Goal: Check status: Check status

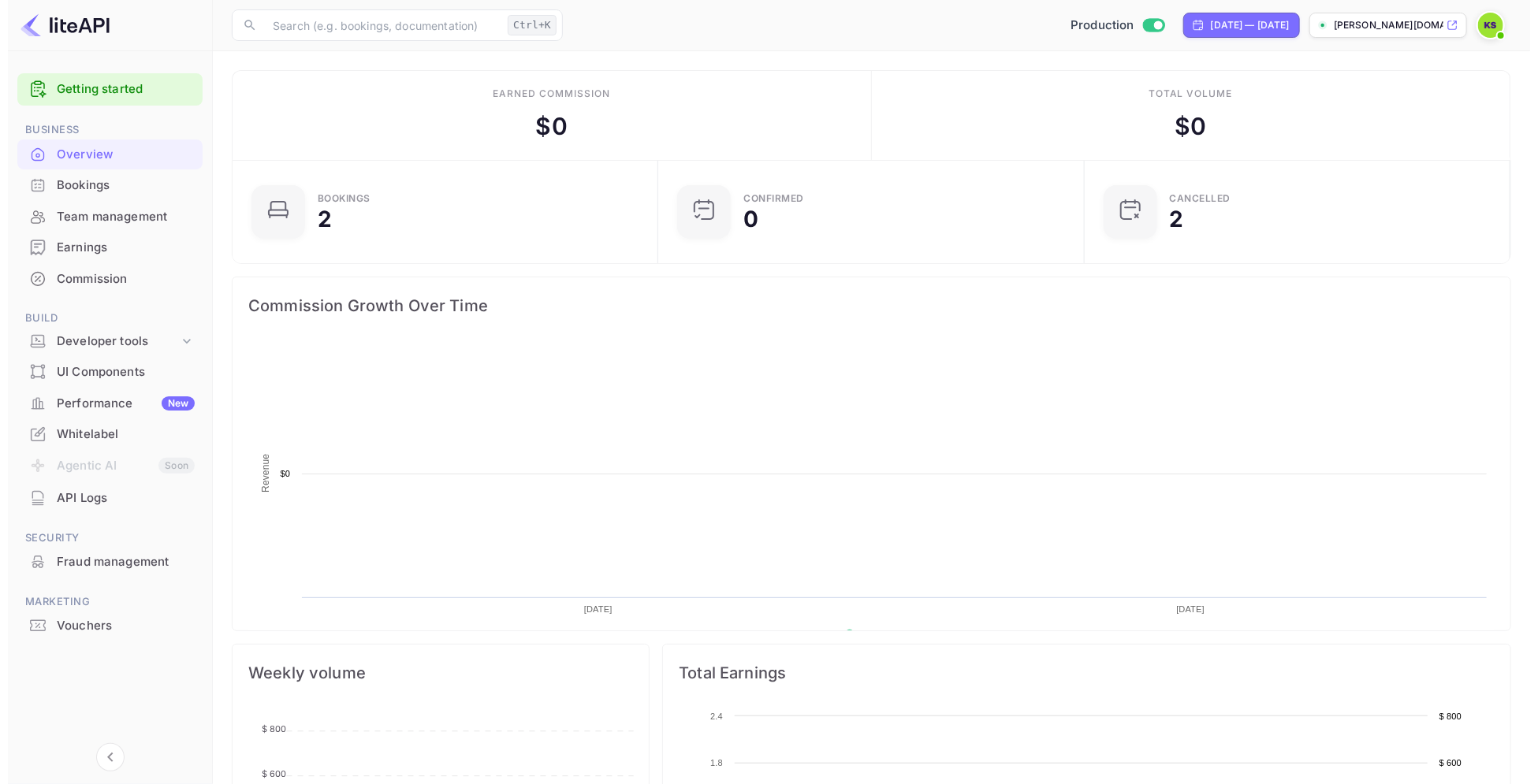
scroll to position [240, 401]
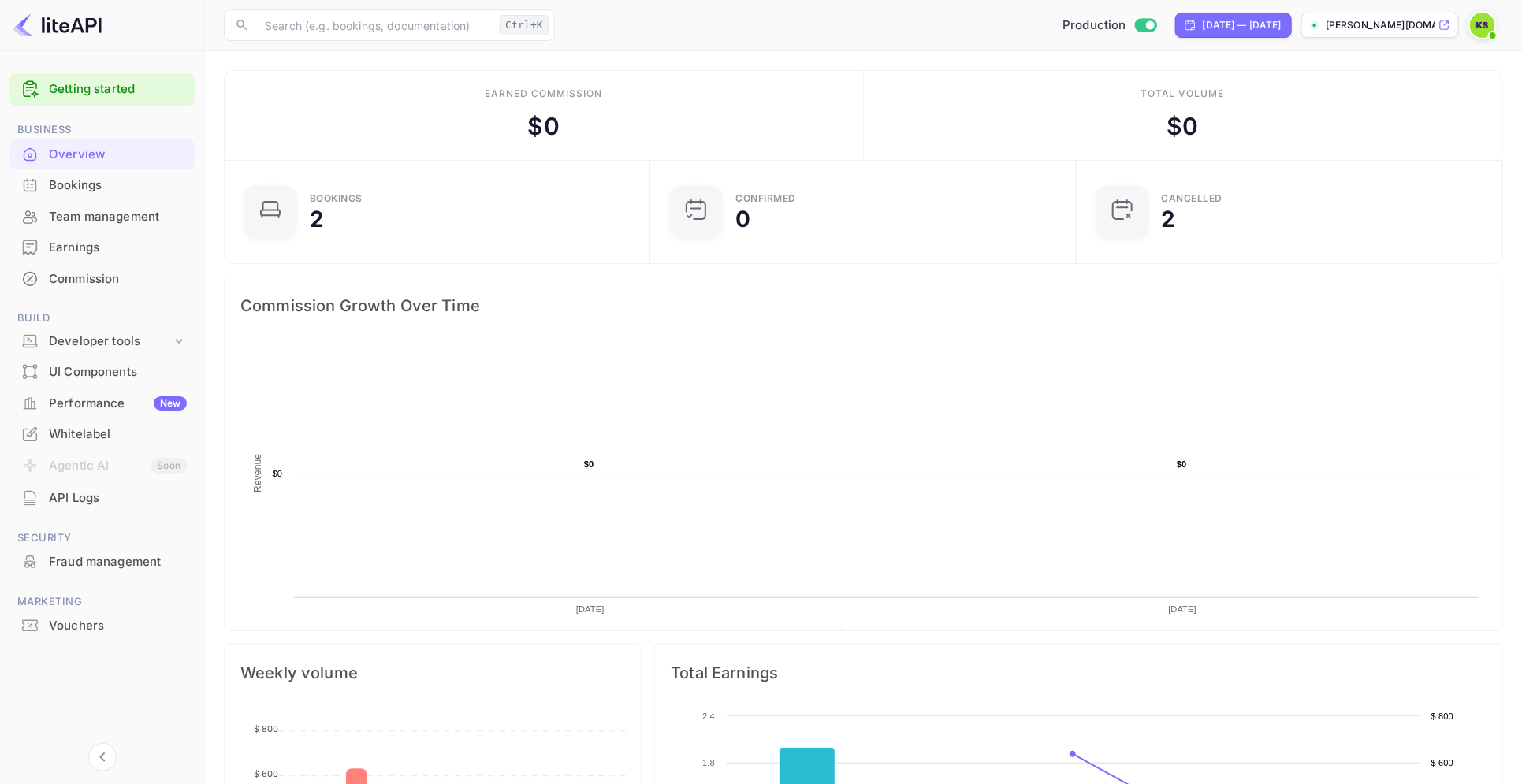
click at [1476, 35] on img at bounding box center [1481, 25] width 25 height 25
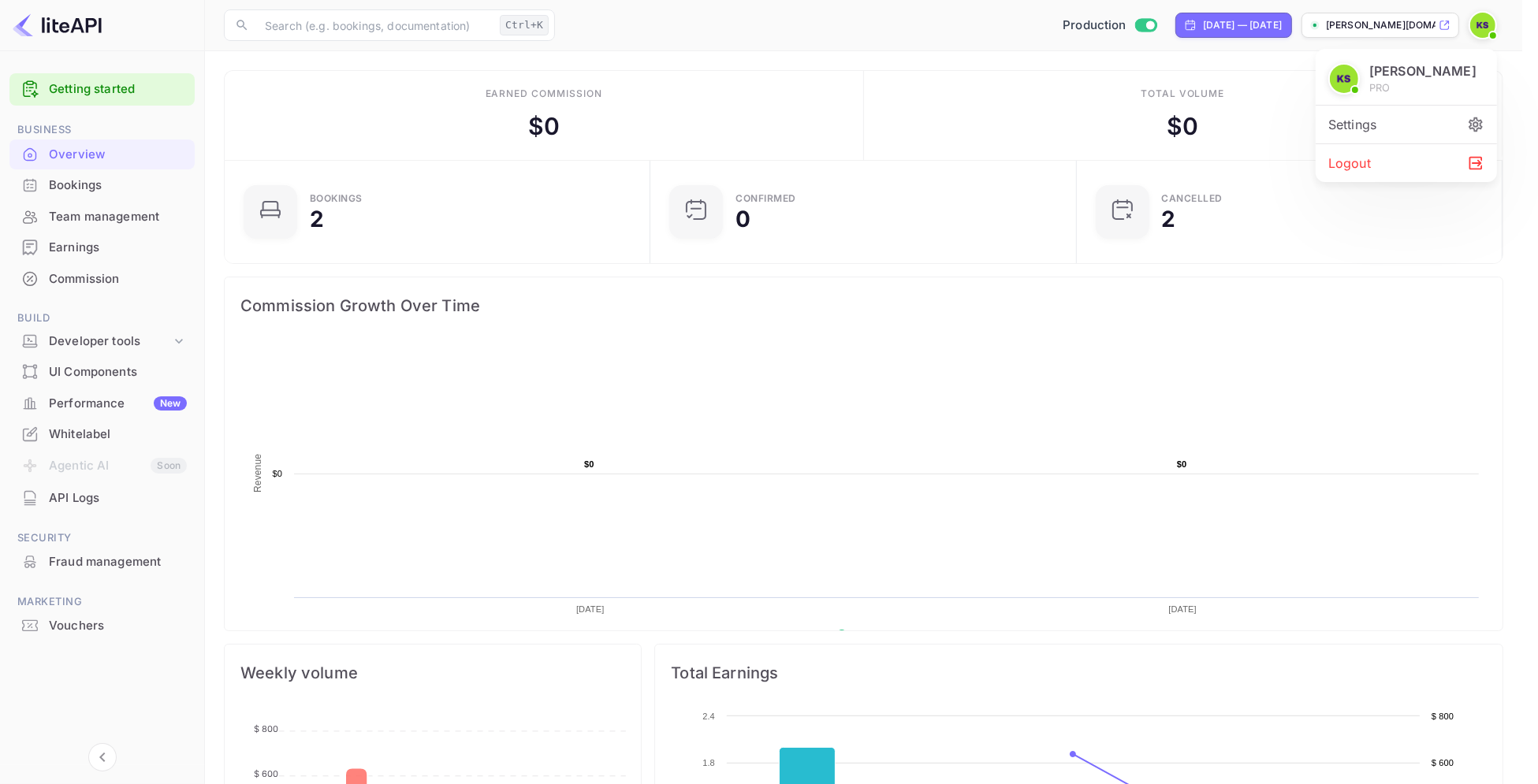
click at [1388, 122] on div "Settings" at bounding box center [1406, 124] width 181 height 38
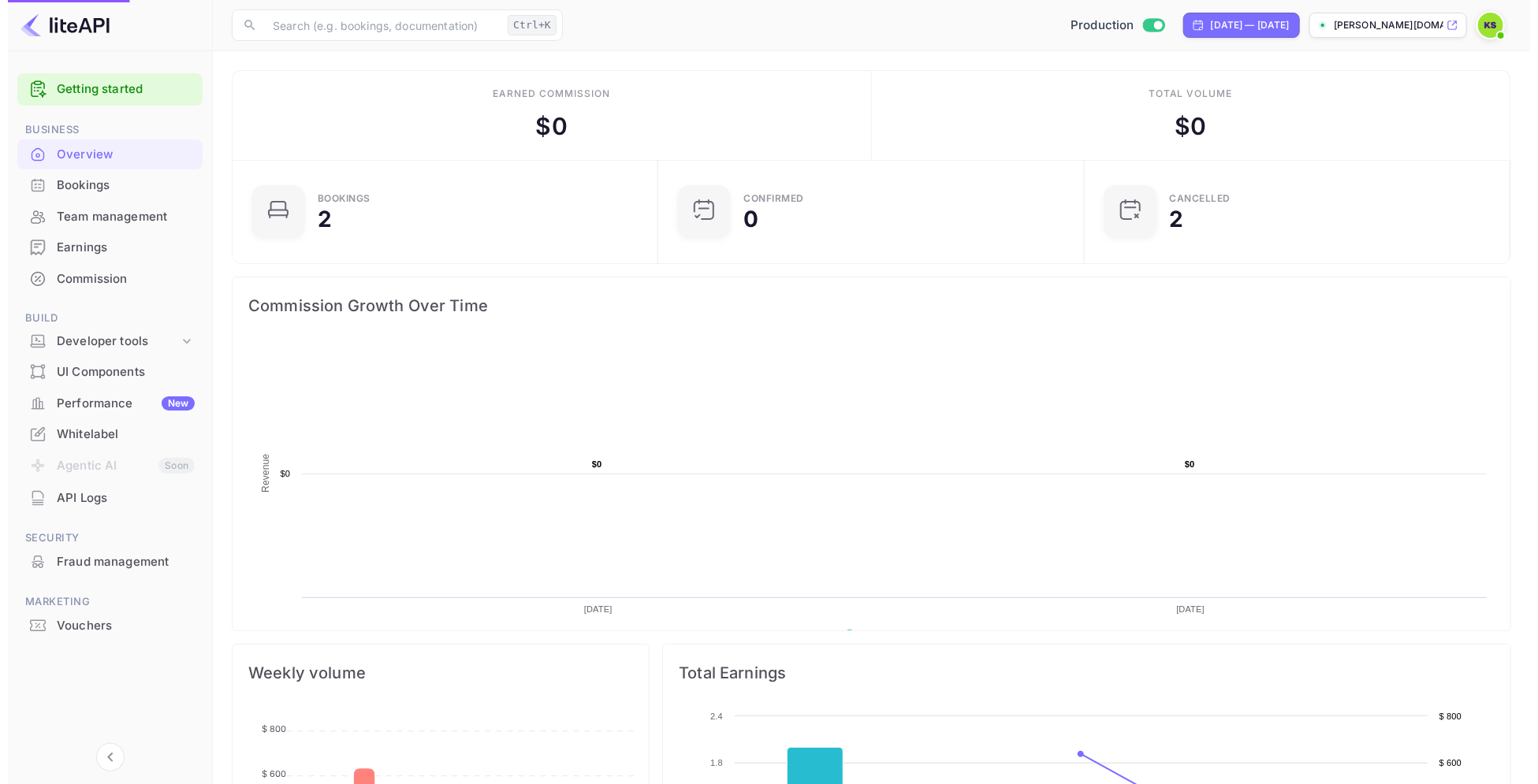
scroll to position [240, 401]
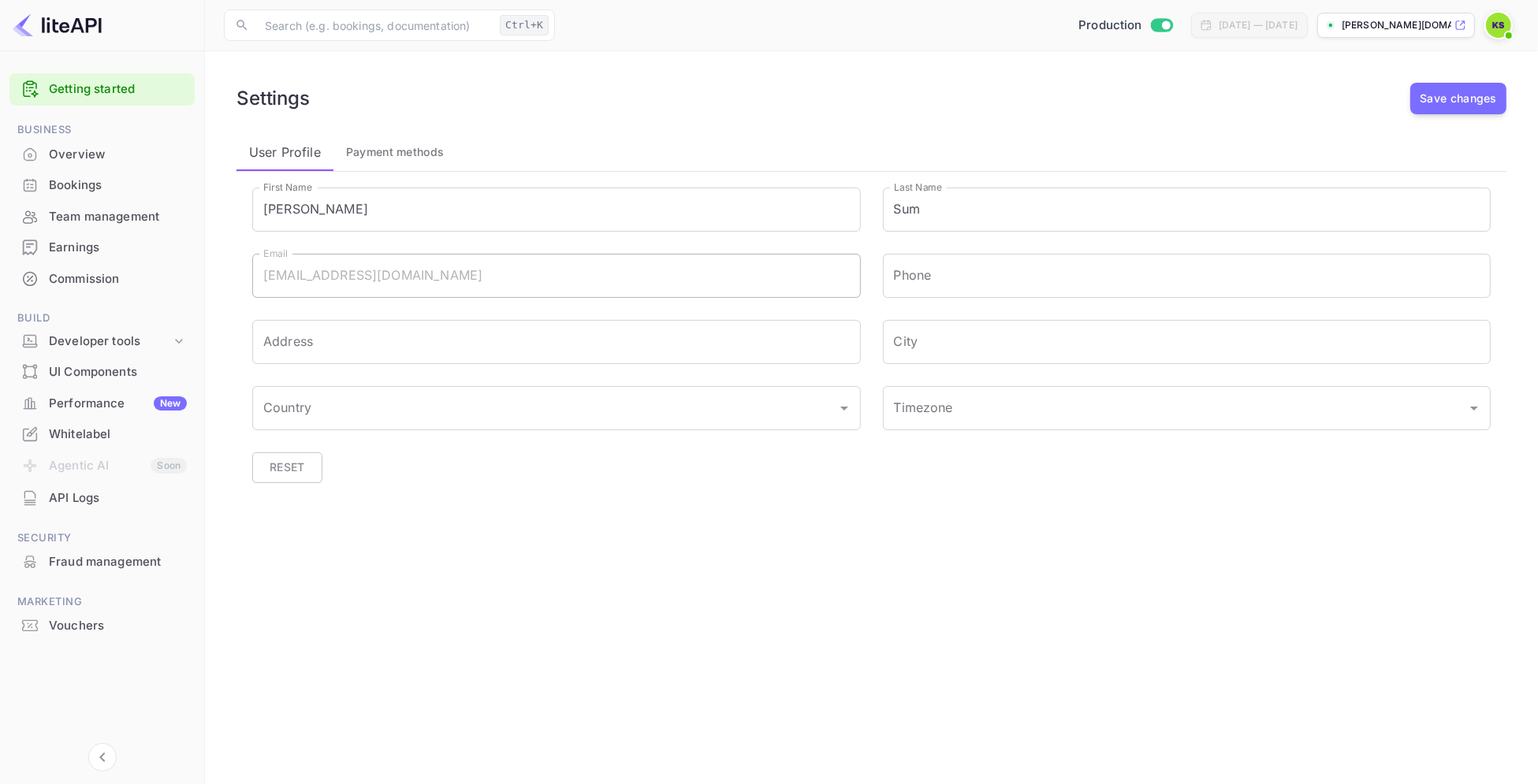
click at [76, 186] on div "Bookings" at bounding box center [117, 185] width 137 height 18
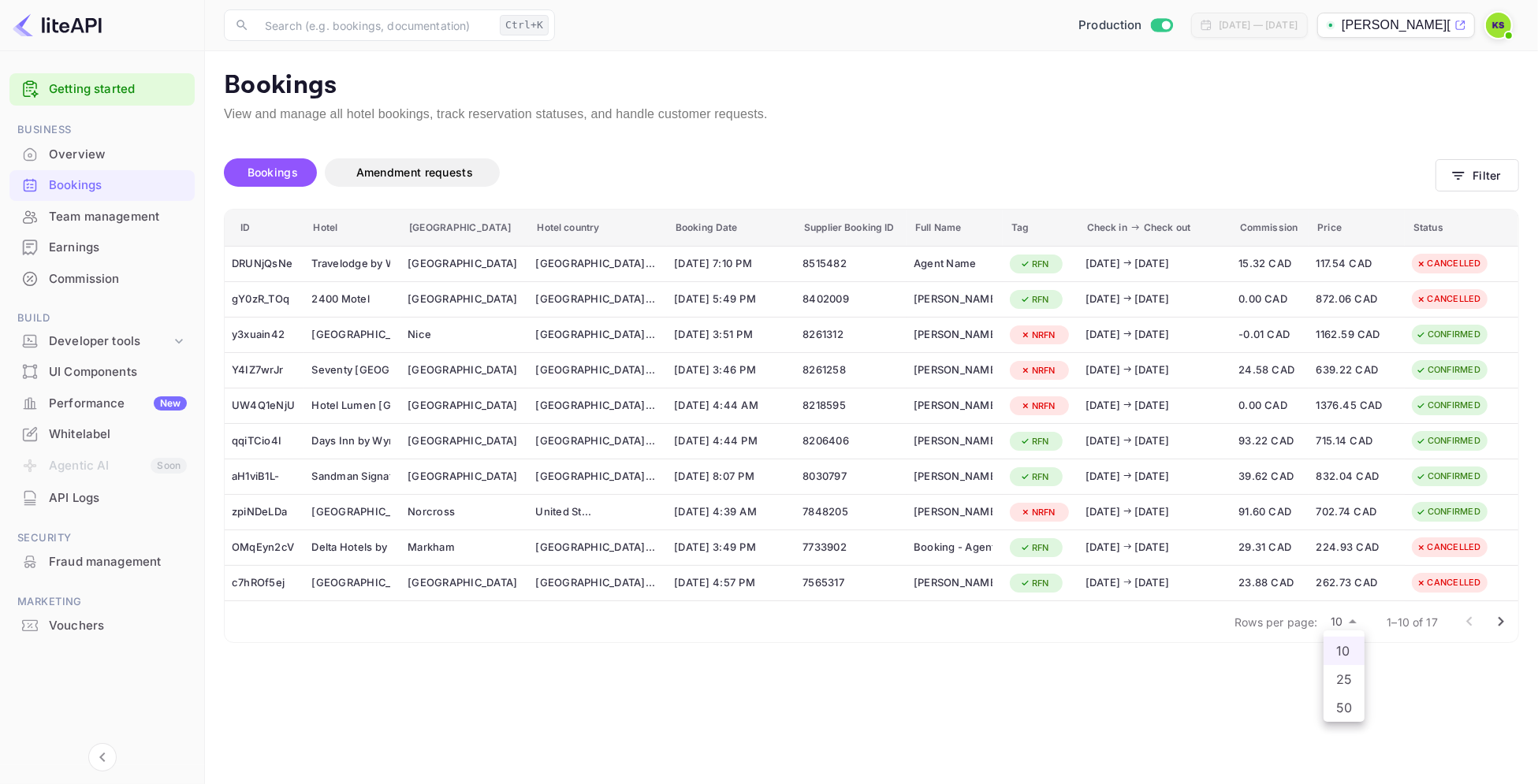
click at [1355, 622] on body "Getting started Business Overview Bookings Team management Earnings Commission …" at bounding box center [769, 392] width 1538 height 784
click at [1340, 717] on li "50" at bounding box center [1343, 707] width 41 height 29
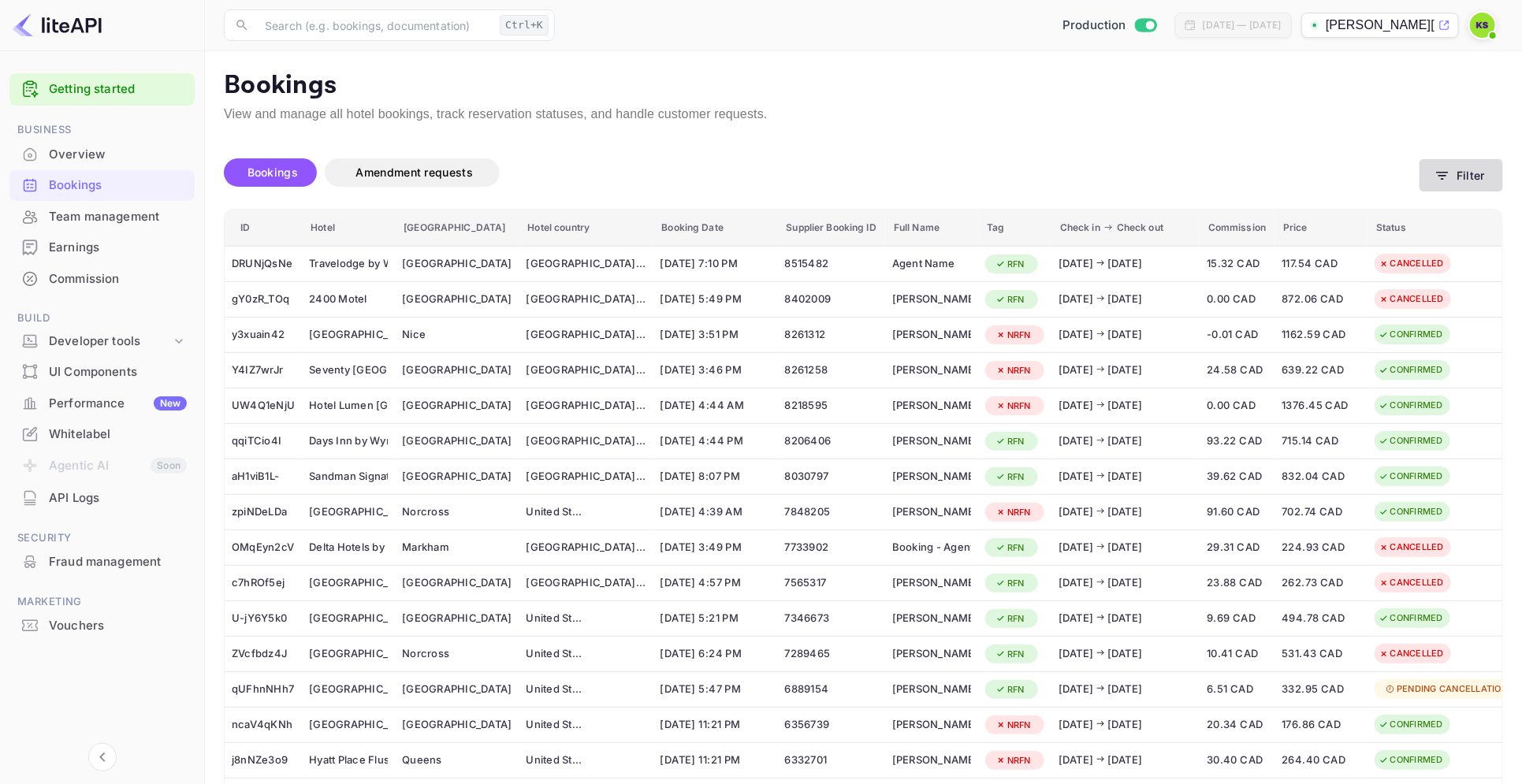
click at [1468, 180] on button "Filter" at bounding box center [1461, 175] width 84 height 32
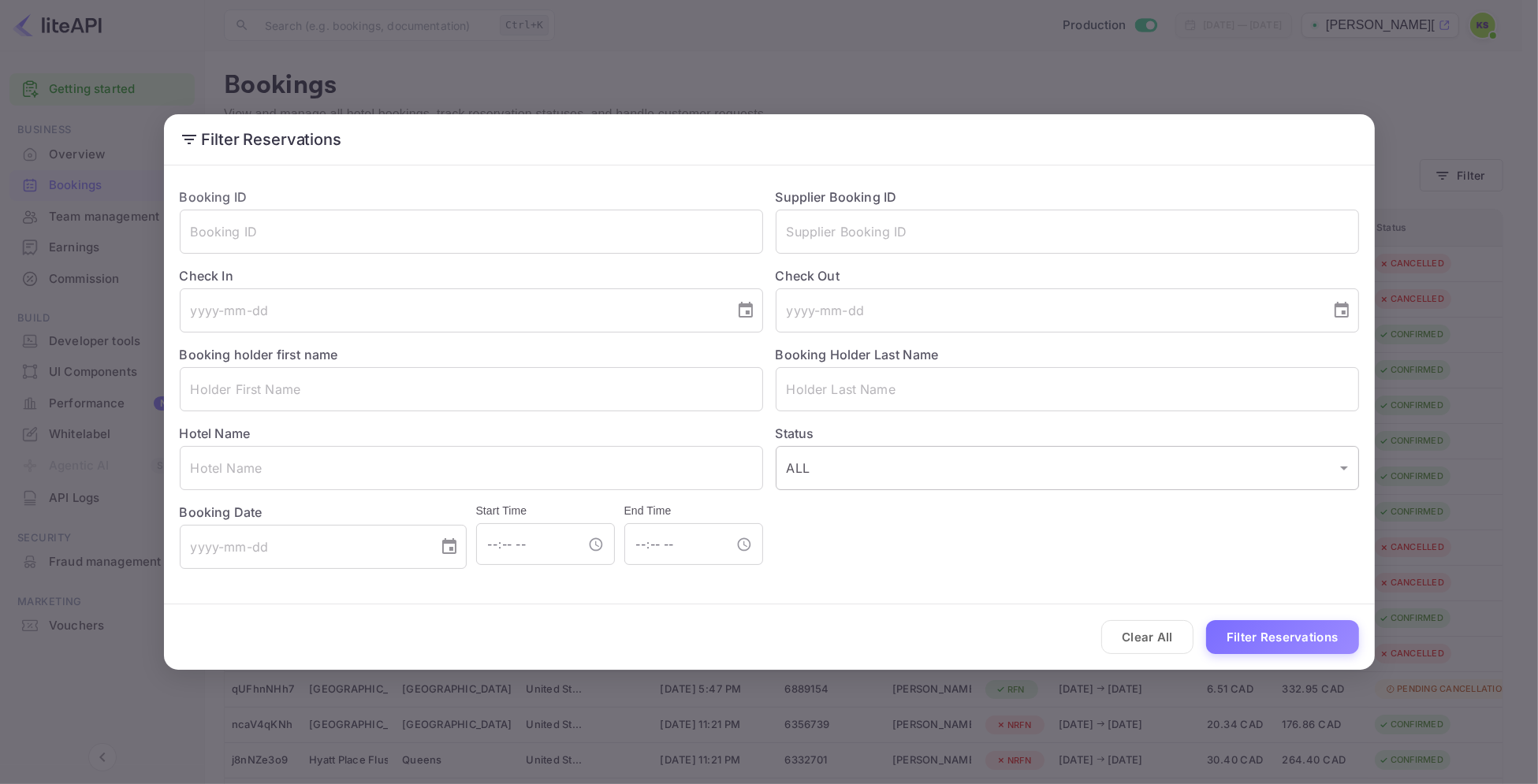
click at [830, 479] on body "Getting started Business Overview Bookings Team management Earnings Commission …" at bounding box center [769, 470] width 1538 height 942
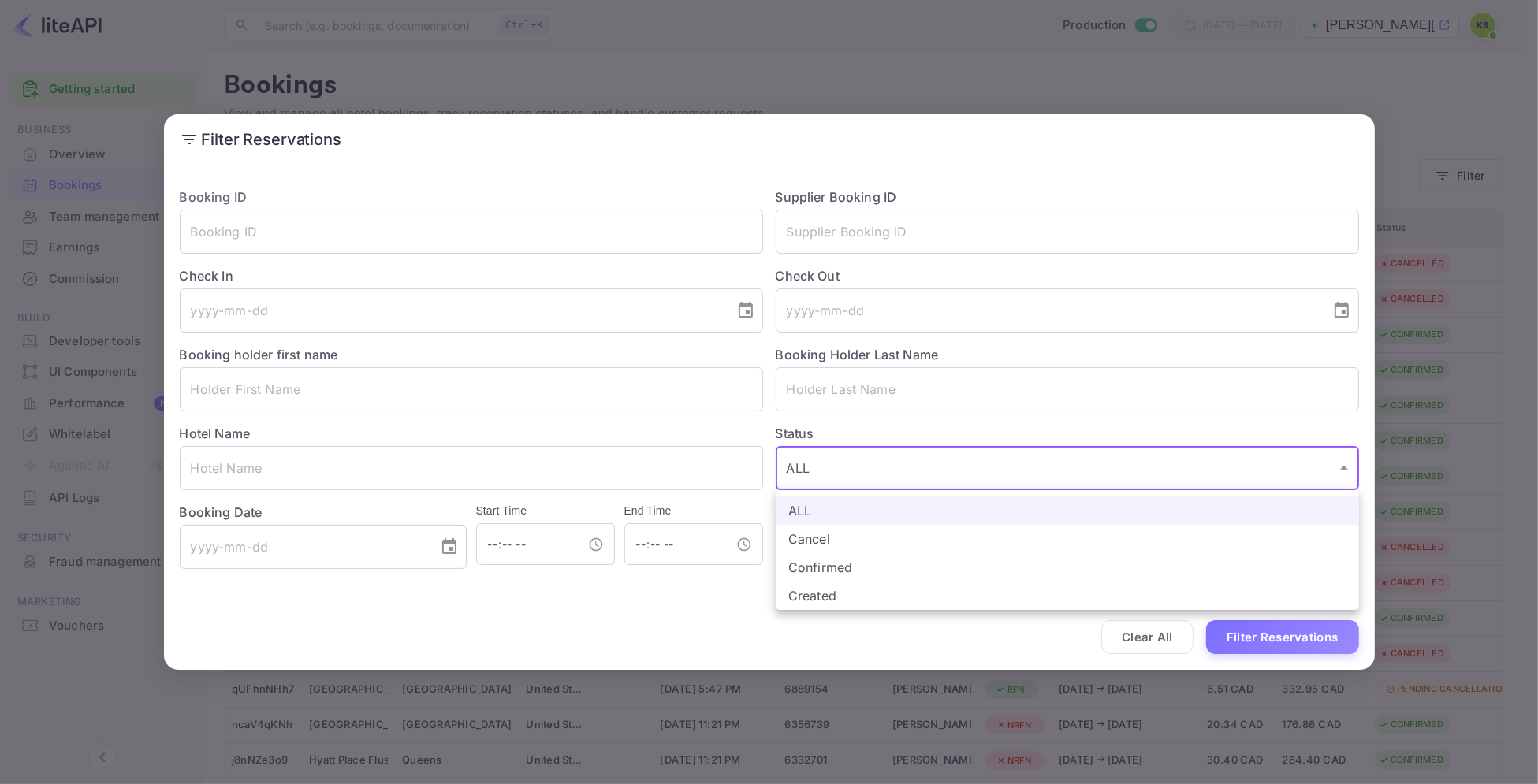
click at [837, 567] on li "Confirmed" at bounding box center [1067, 567] width 583 height 29
type input "CONFIRMED"
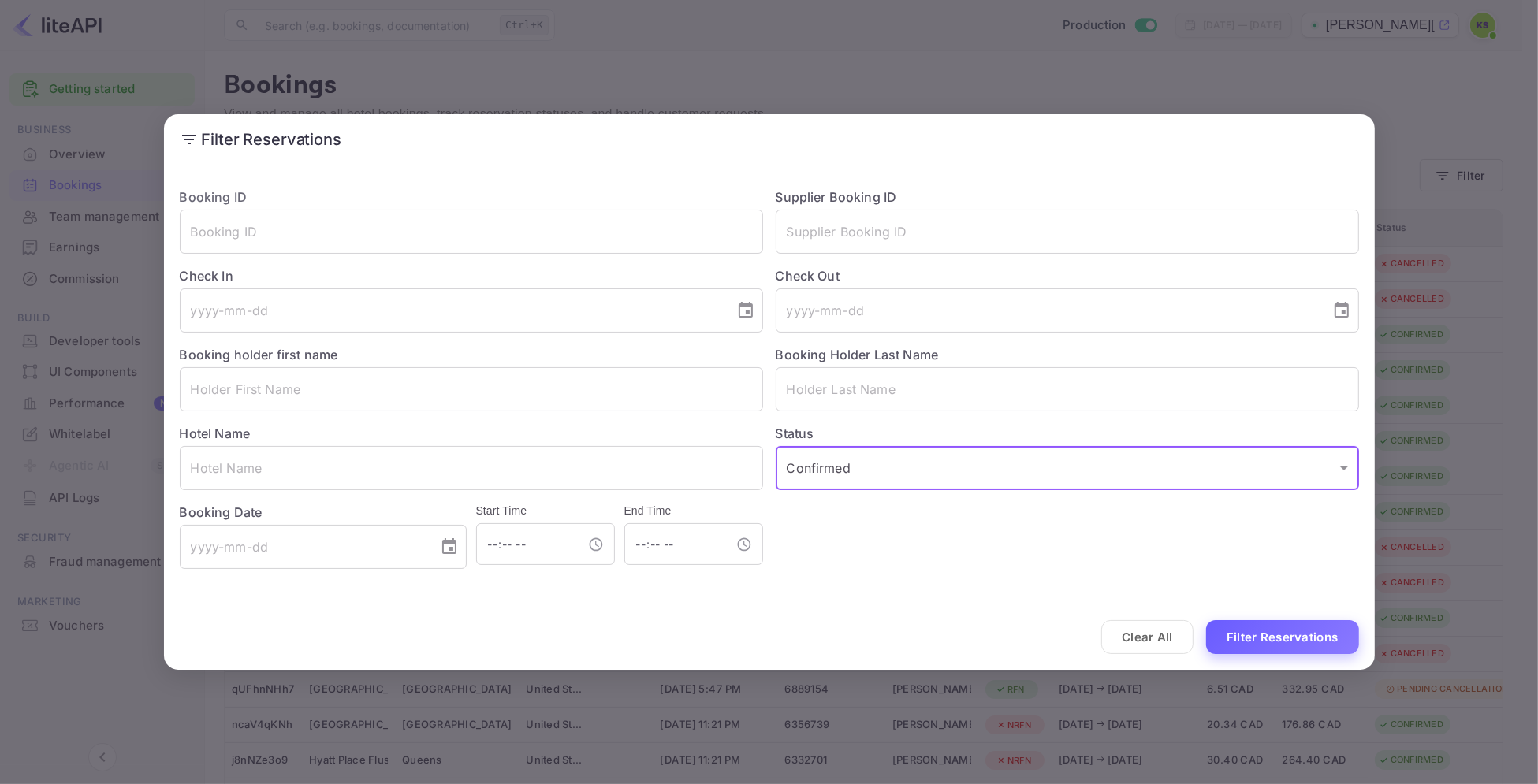
drag, startPoint x: 1303, startPoint y: 635, endPoint x: 1286, endPoint y: 637, distance: 17.1
click at [1303, 636] on button "Filter Reservations" at bounding box center [1282, 636] width 153 height 34
